Goal: Complete application form

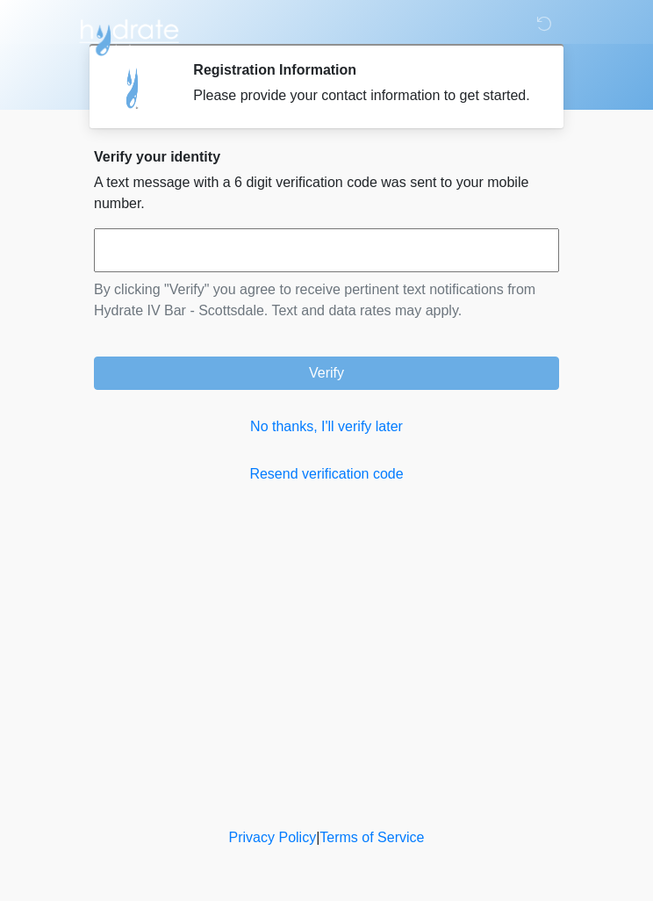
click at [301, 272] on input "text" at bounding box center [326, 250] width 465 height 44
type input "******"
click at [341, 387] on button "Verify" at bounding box center [326, 373] width 465 height 33
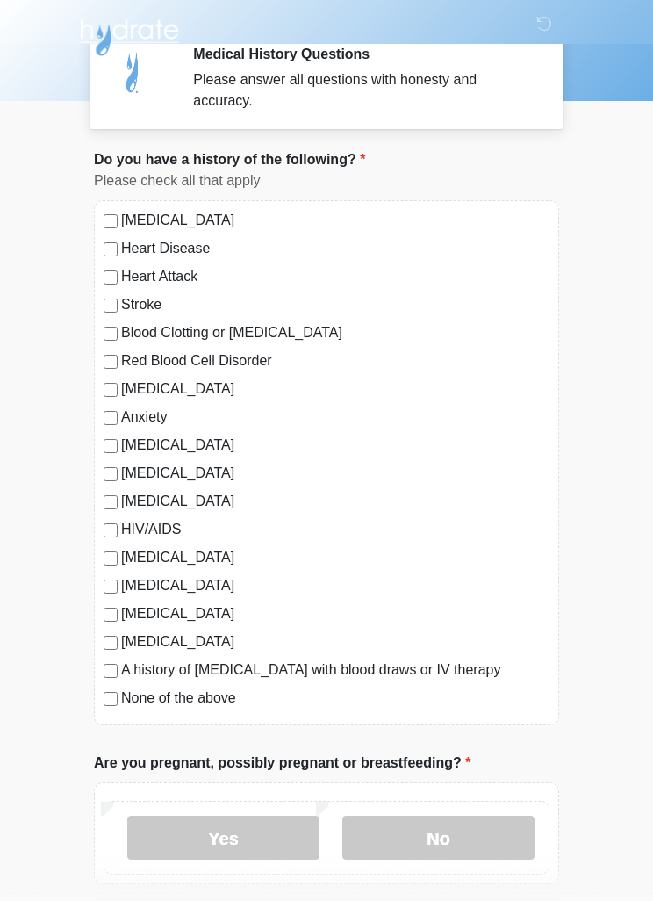
scroll to position [18, 0]
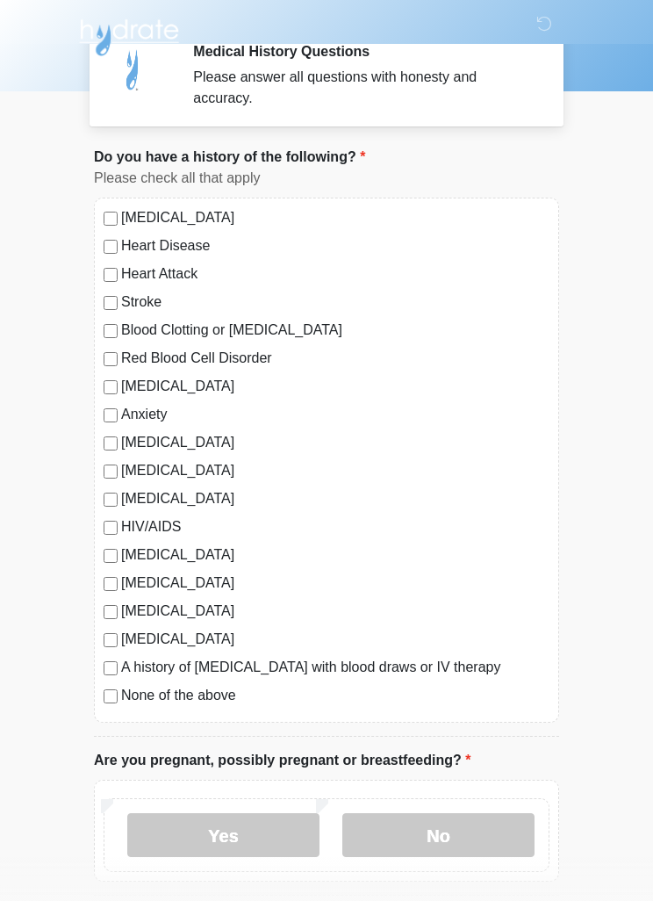
click at [104, 703] on div "None of the above" at bounding box center [327, 695] width 446 height 21
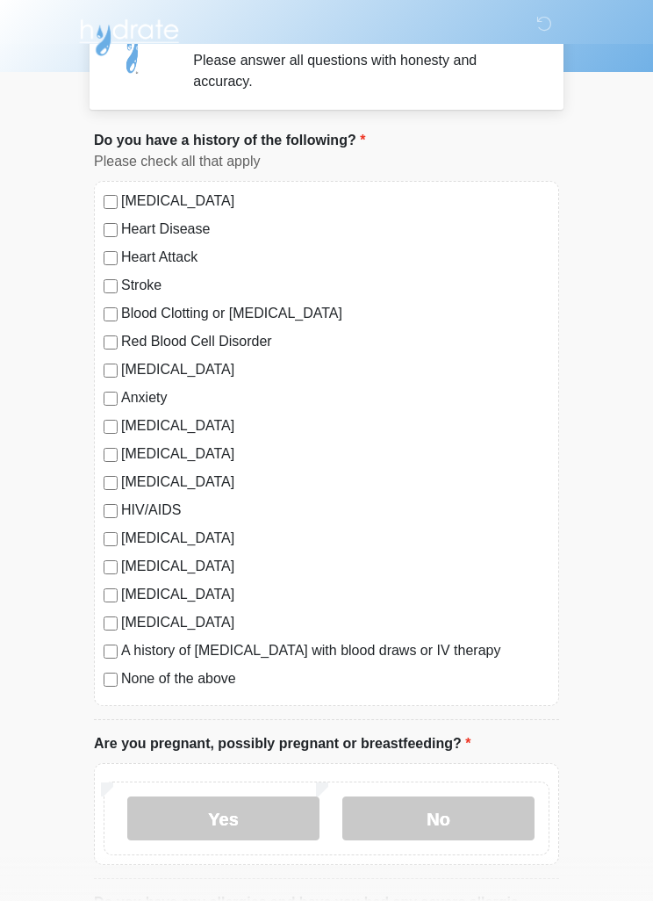
scroll to position [38, 0]
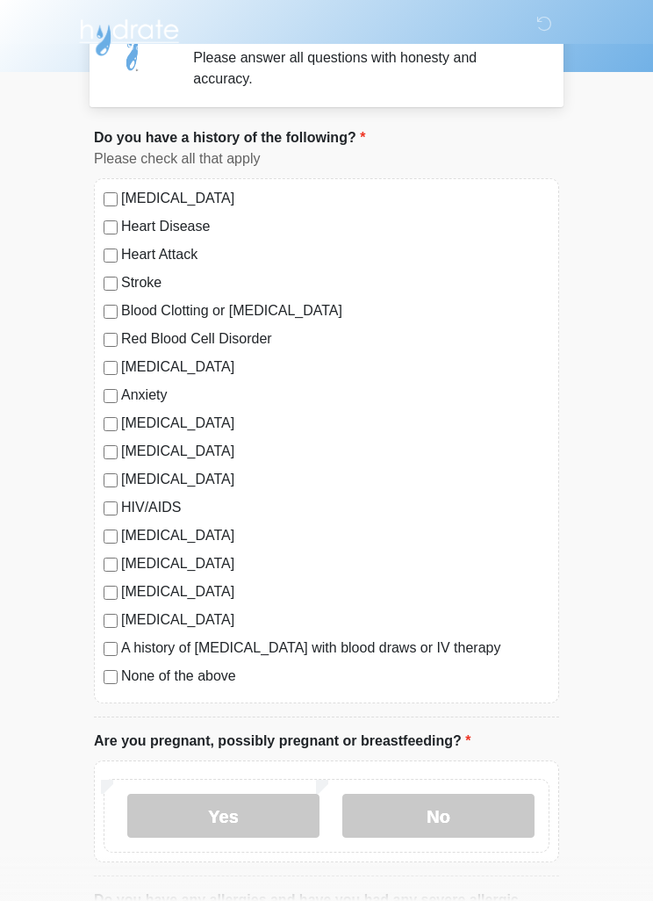
click at [385, 813] on label "No" at bounding box center [438, 816] width 192 height 44
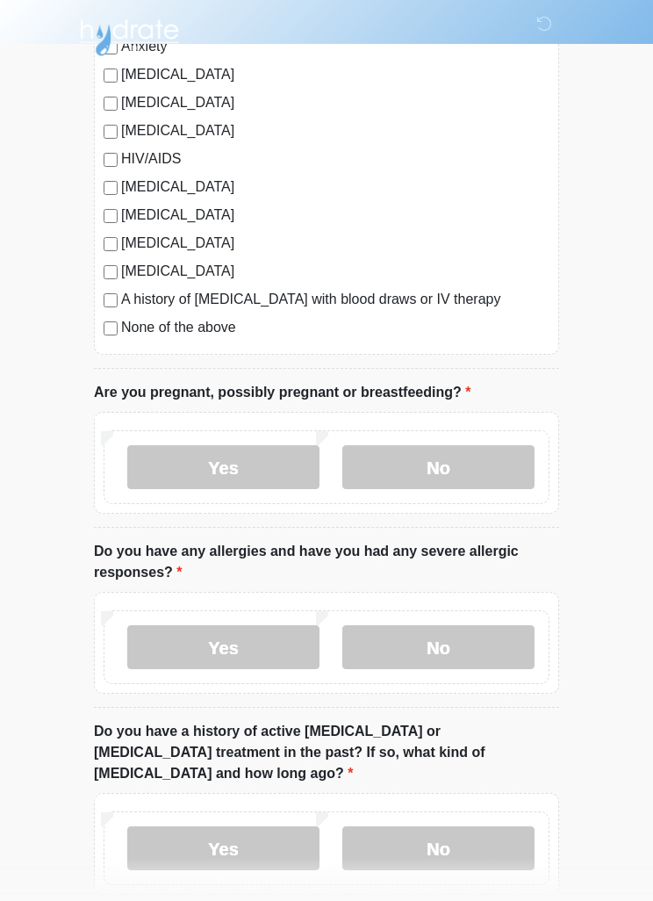
scroll to position [393, 0]
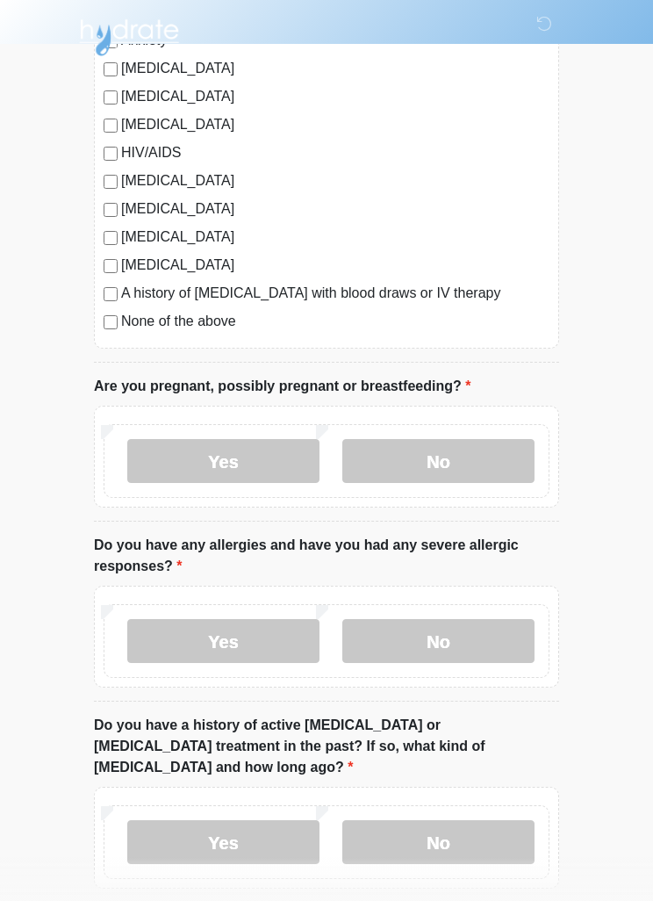
click at [167, 623] on label "Yes" at bounding box center [223, 641] width 192 height 44
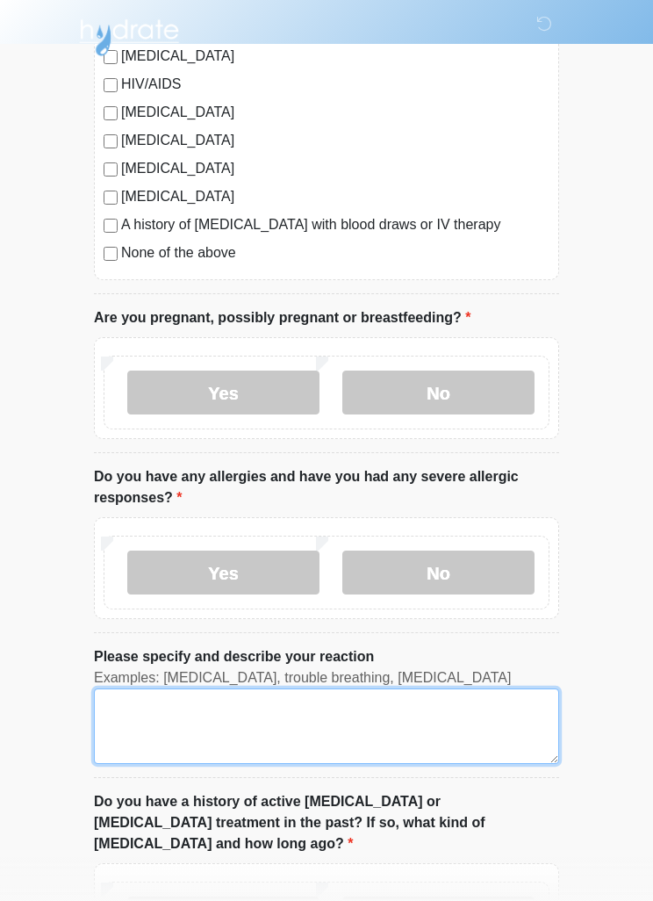
click at [196, 724] on textarea "Please specify and describe your reaction" at bounding box center [326, 726] width 465 height 76
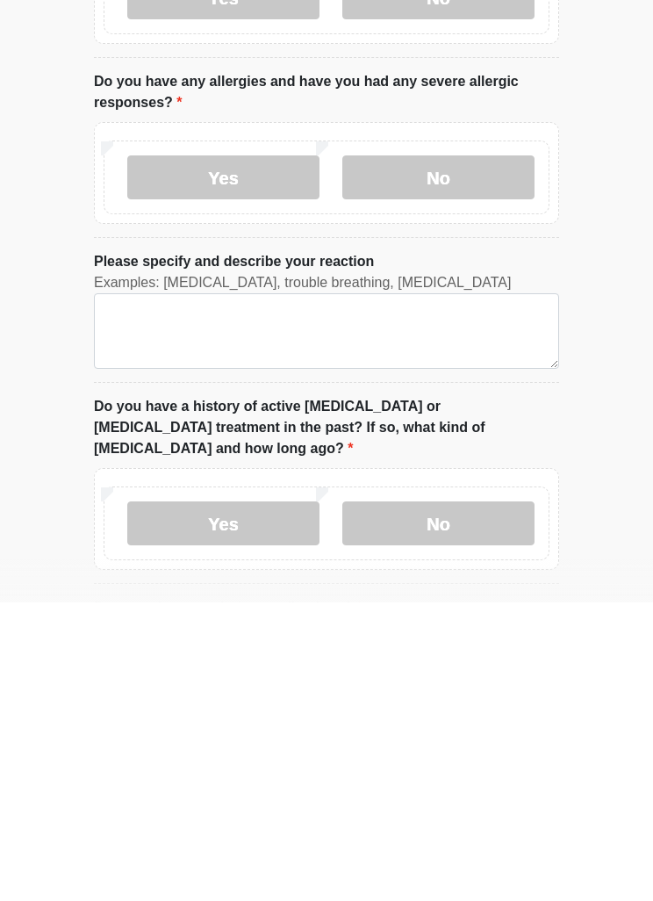
click at [502, 454] on label "No" at bounding box center [438, 476] width 192 height 44
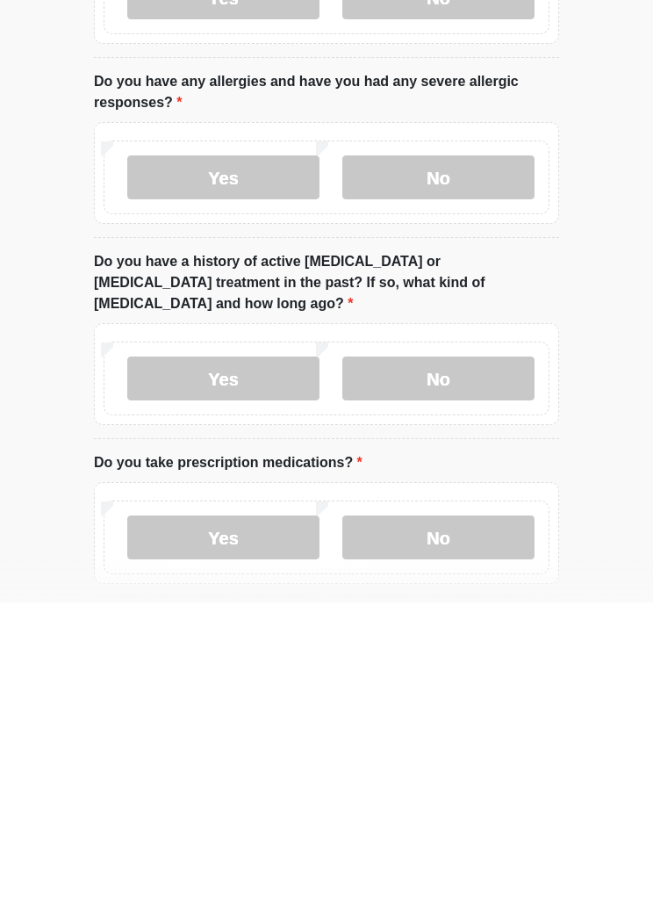
scroll to position [774, 0]
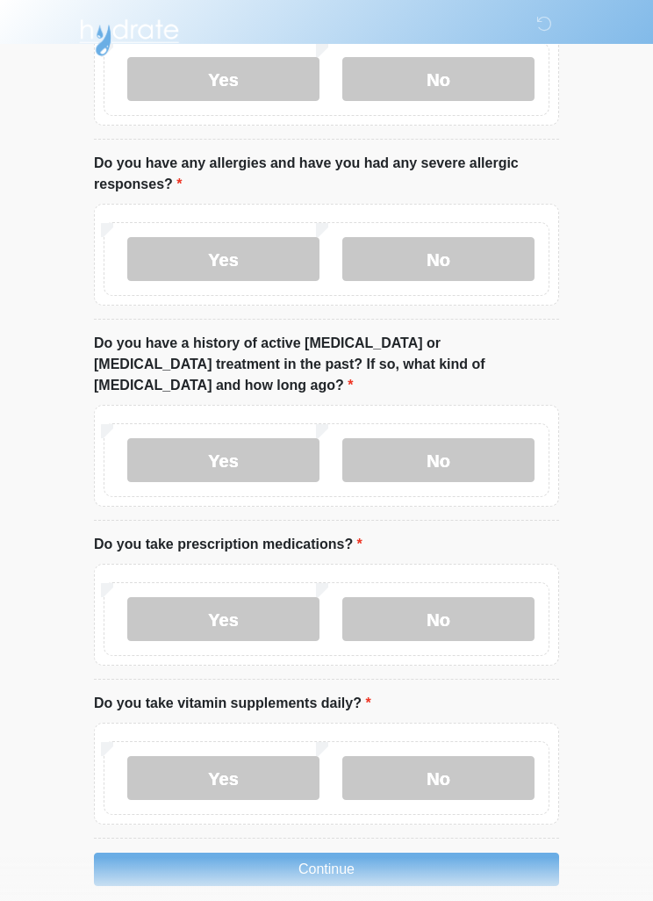
click at [471, 438] on label "No" at bounding box center [438, 460] width 192 height 44
click at [308, 597] on label "Yes" at bounding box center [223, 619] width 192 height 44
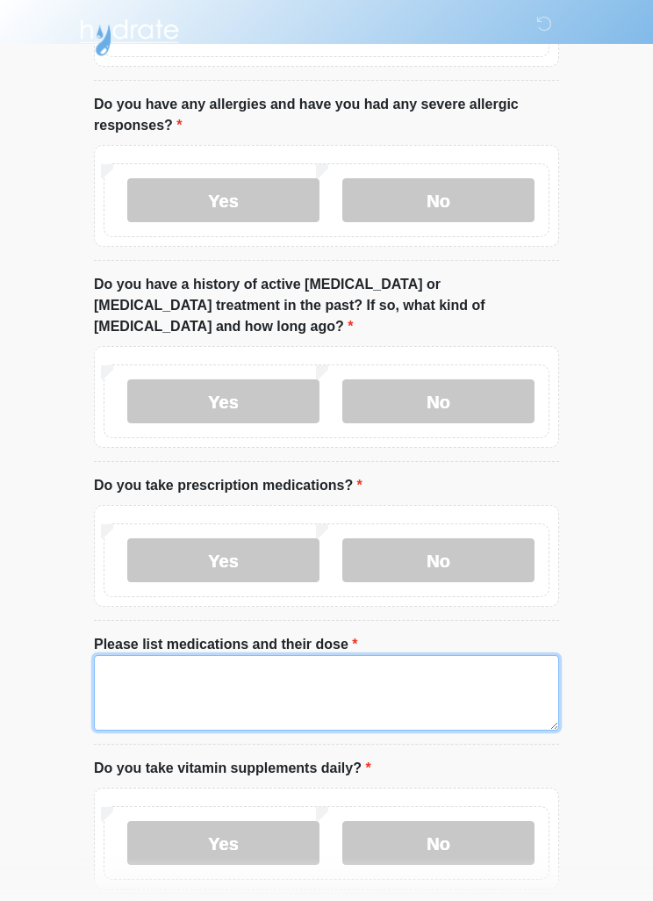
click at [469, 666] on textarea "Please list medications and their dose" at bounding box center [326, 693] width 465 height 76
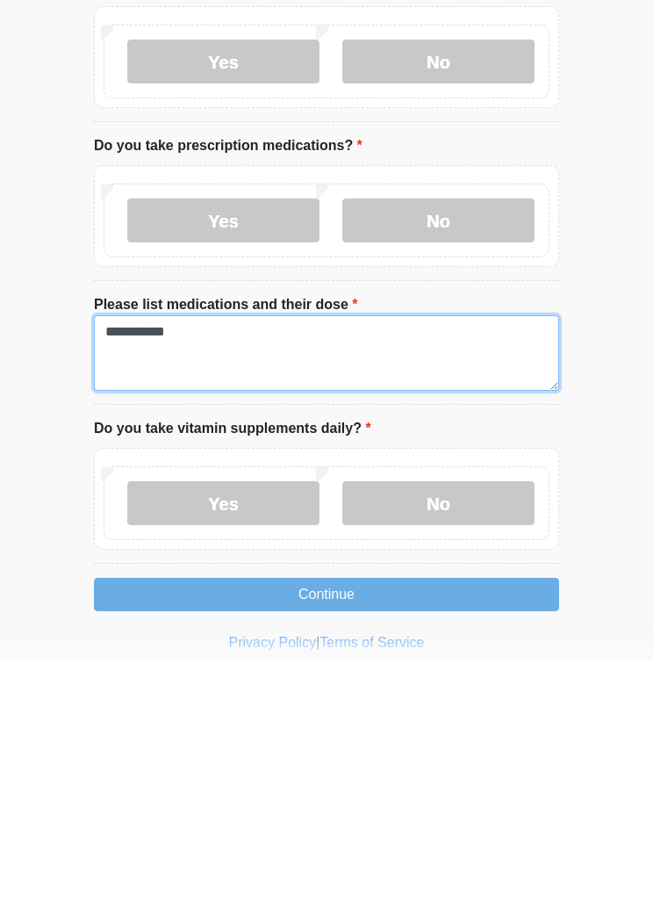
type textarea "**********"
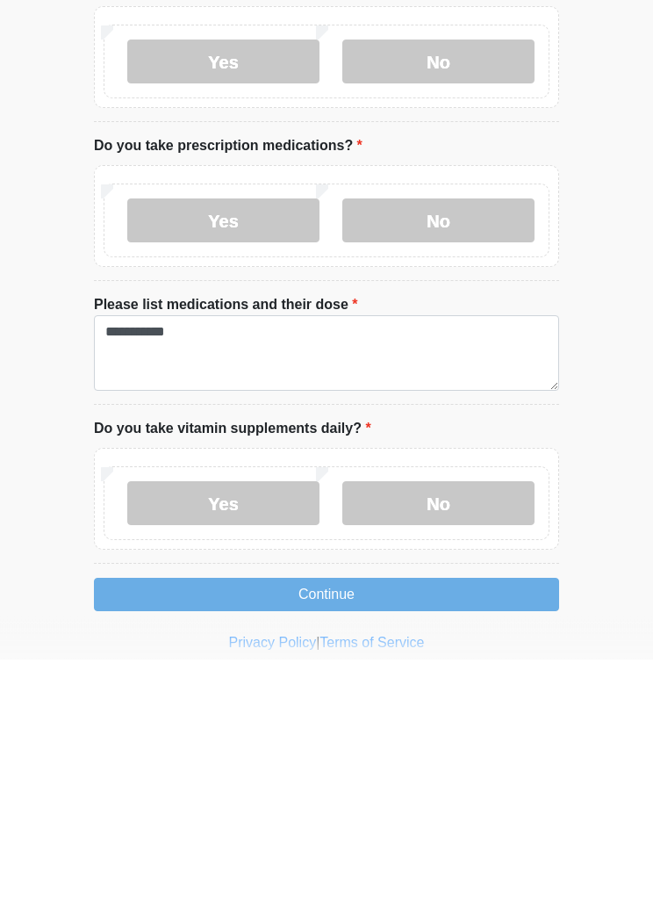
click at [514, 724] on label "No" at bounding box center [438, 746] width 192 height 44
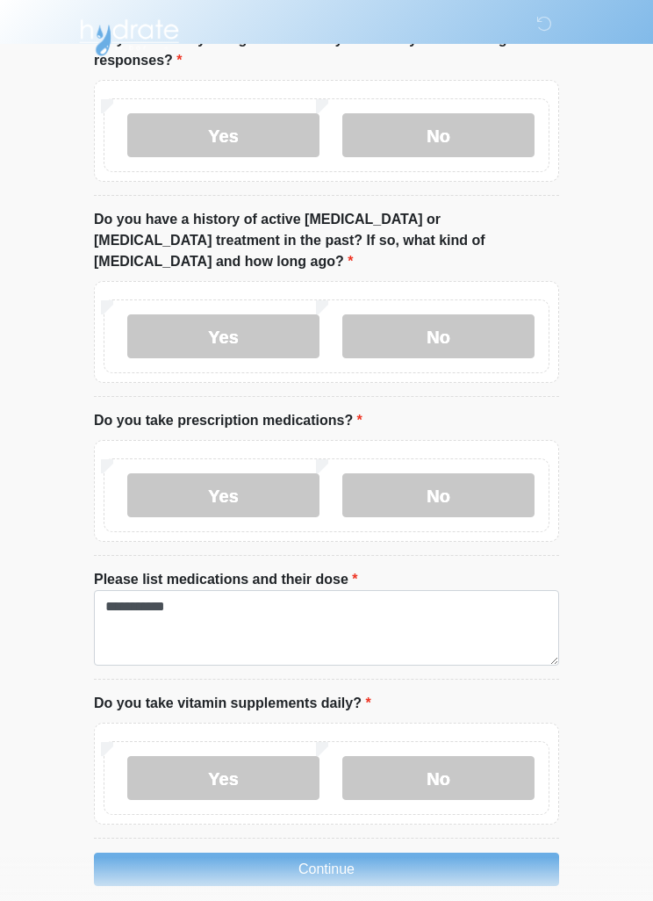
click at [476, 853] on button "Continue" at bounding box center [326, 869] width 465 height 33
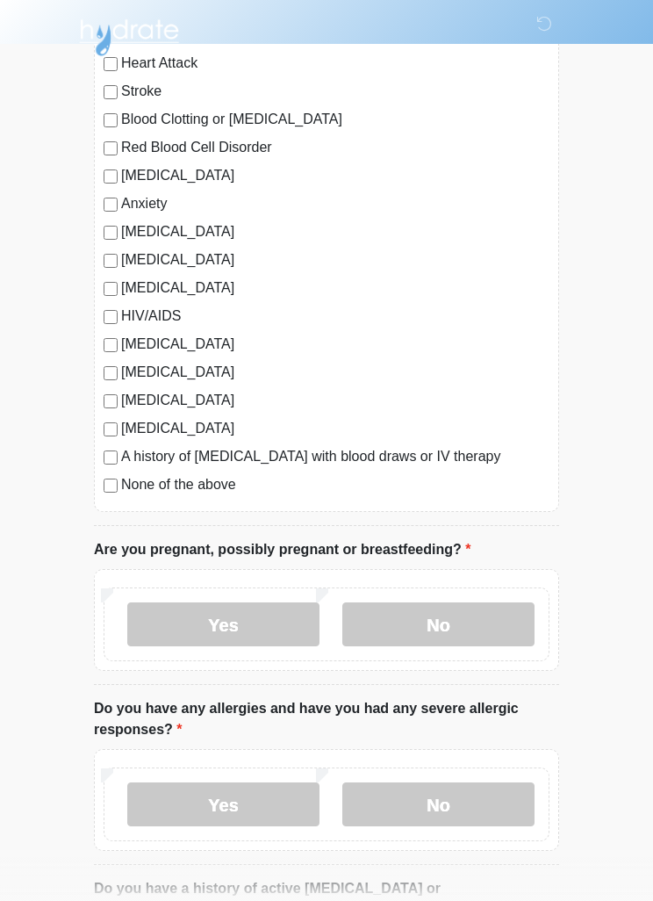
scroll to position [0, 0]
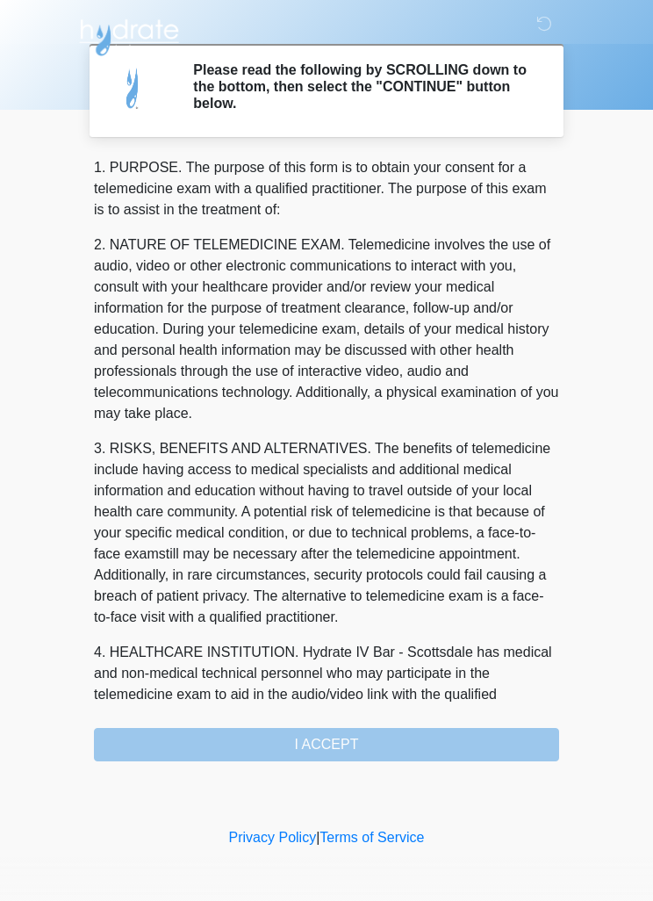
click at [464, 738] on div "1. PURPOSE. The purpose of this form is to obtain your consent for a telemedici…" at bounding box center [326, 459] width 465 height 604
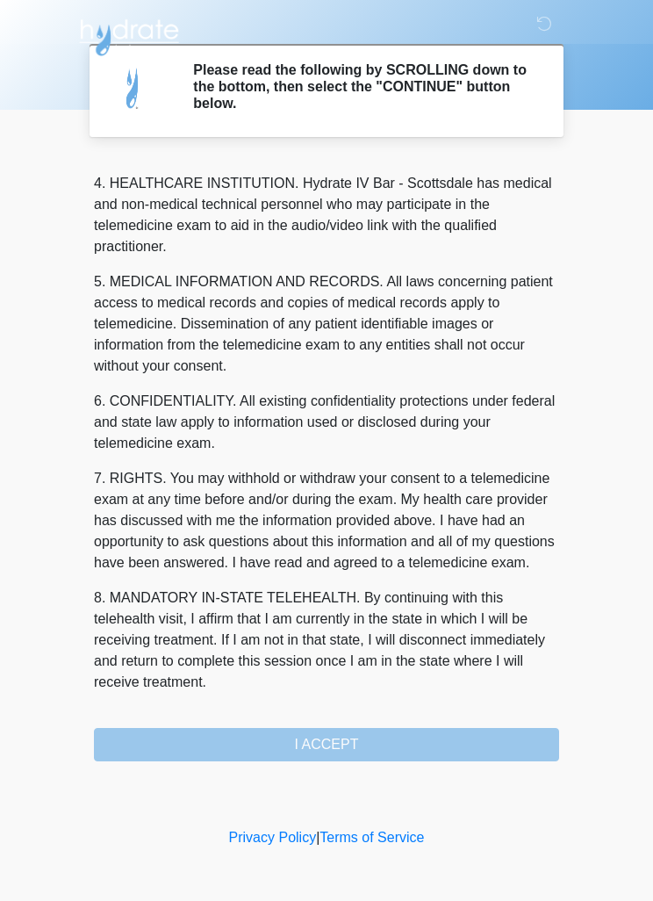
scroll to position [490, 0]
click at [405, 749] on button "I ACCEPT" at bounding box center [326, 744] width 465 height 33
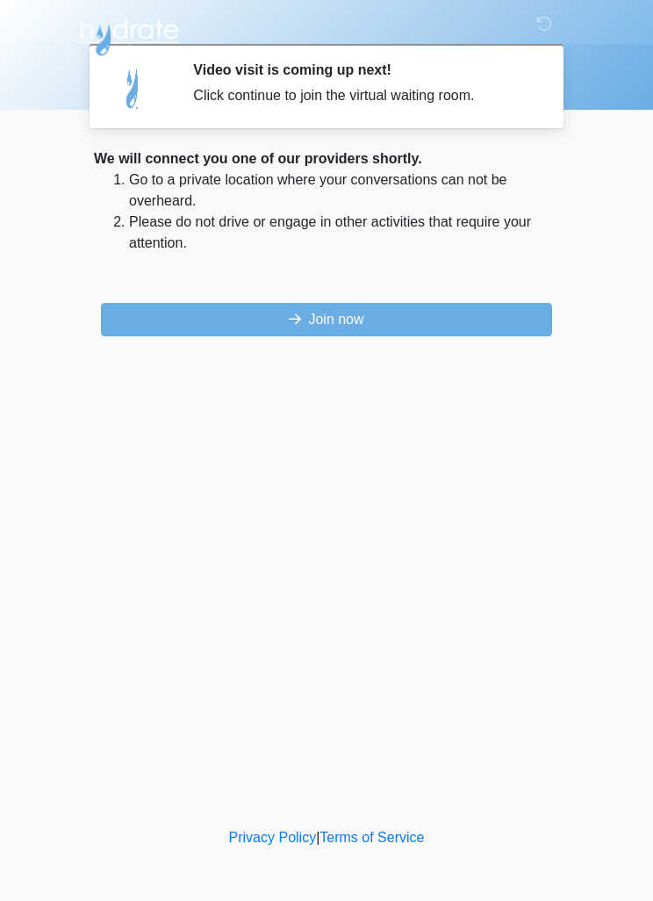
click at [478, 327] on button "Join now" at bounding box center [326, 319] width 451 height 33
